Goal: Navigation & Orientation: Find specific page/section

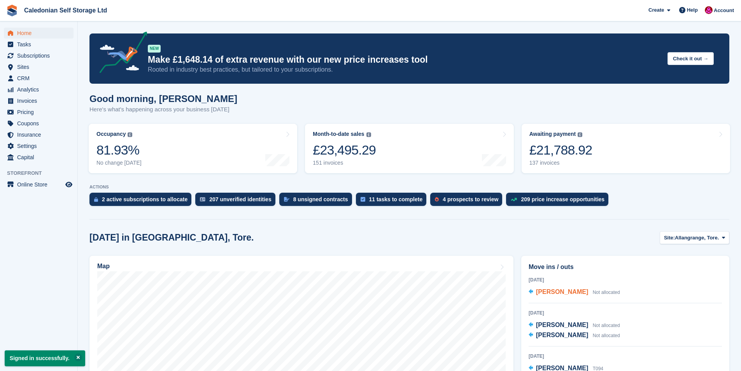
click at [562, 292] on span "[PERSON_NAME]" at bounding box center [562, 291] width 52 height 7
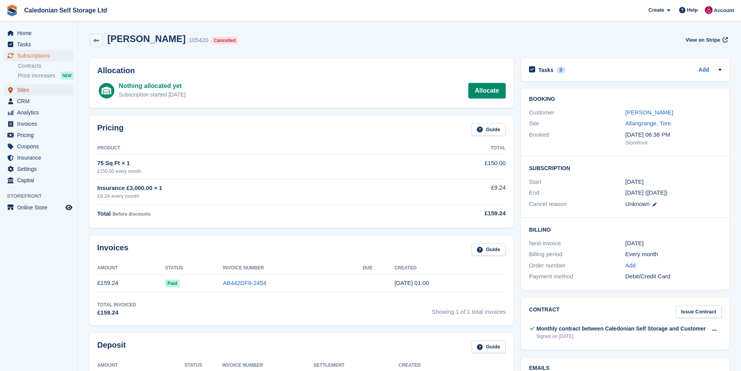
click at [16, 88] on link "Sites" at bounding box center [39, 89] width 70 height 11
click at [24, 89] on span "Sites" at bounding box center [40, 89] width 47 height 11
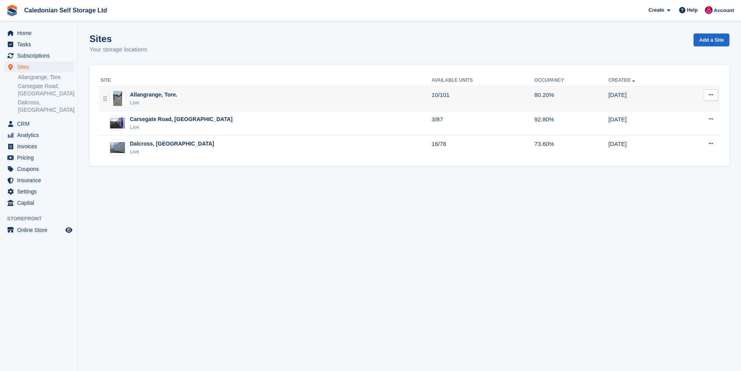
click at [133, 96] on div "Allangrange, Tore." at bounding box center [153, 95] width 47 height 8
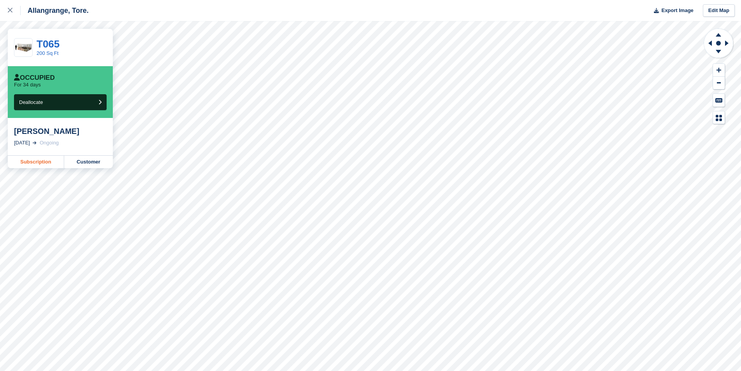
click at [28, 159] on link "Subscription" at bounding box center [36, 162] width 56 height 12
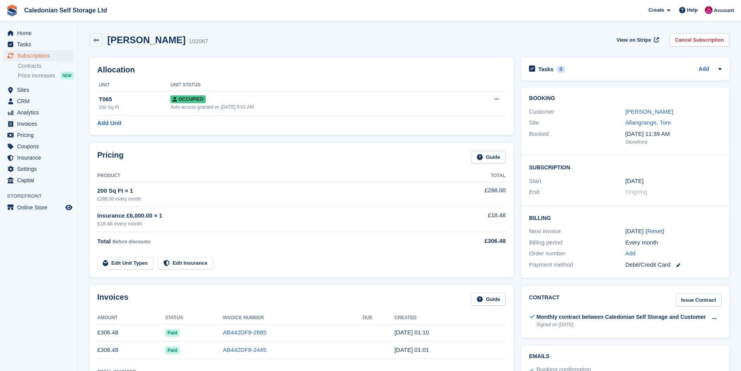
click at [641, 114] on link "jean MacCallum" at bounding box center [649, 111] width 48 height 7
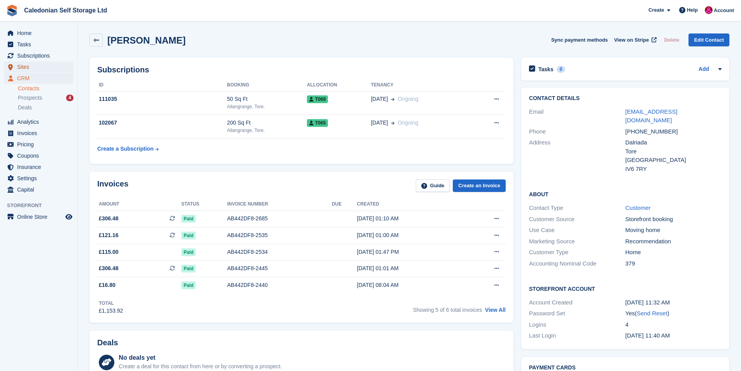
click at [24, 67] on span "Sites" at bounding box center [40, 66] width 47 height 11
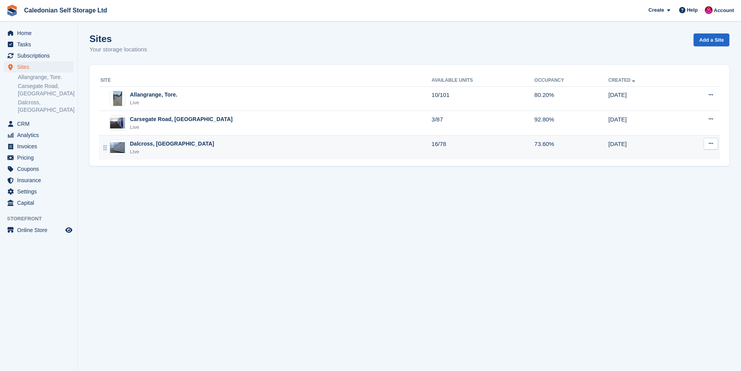
click at [144, 144] on div "Dalcross, Inverness" at bounding box center [172, 144] width 84 height 8
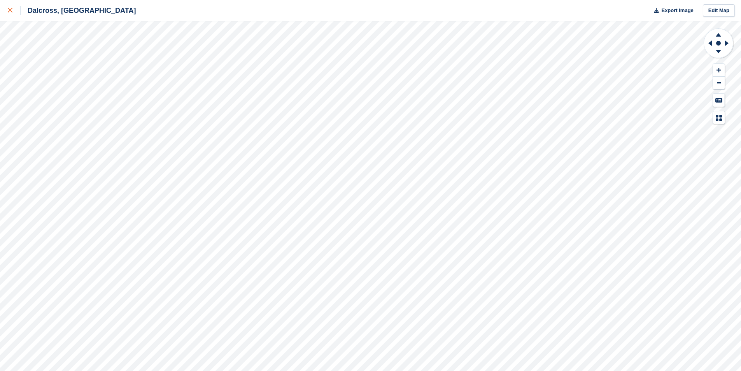
click at [15, 10] on div at bounding box center [14, 10] width 13 height 9
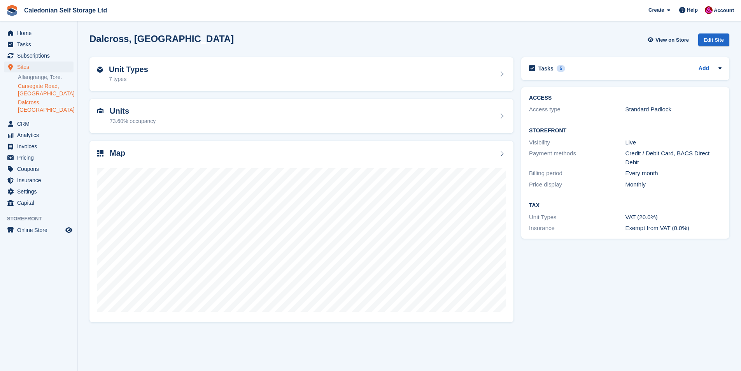
click at [31, 86] on link "Carsegate Road, [GEOGRAPHIC_DATA]" at bounding box center [46, 89] width 56 height 15
